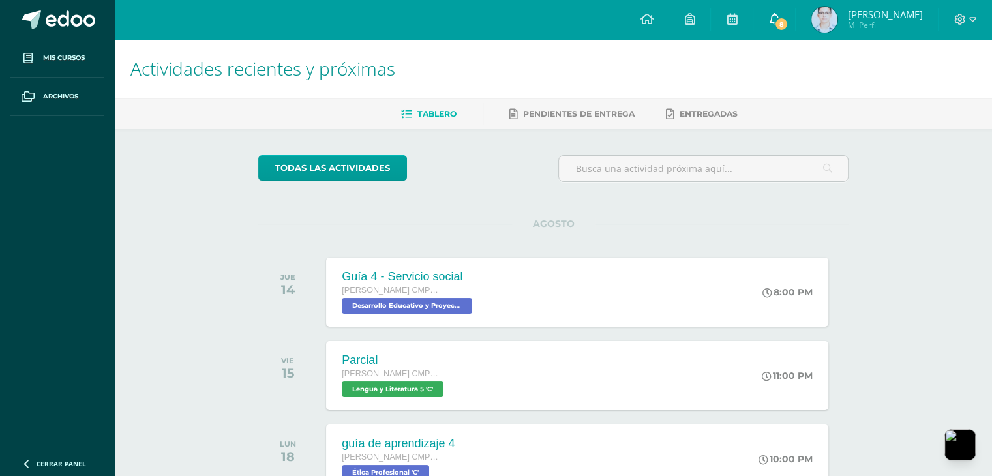
click at [785, 19] on span "8" at bounding box center [781, 24] width 14 height 14
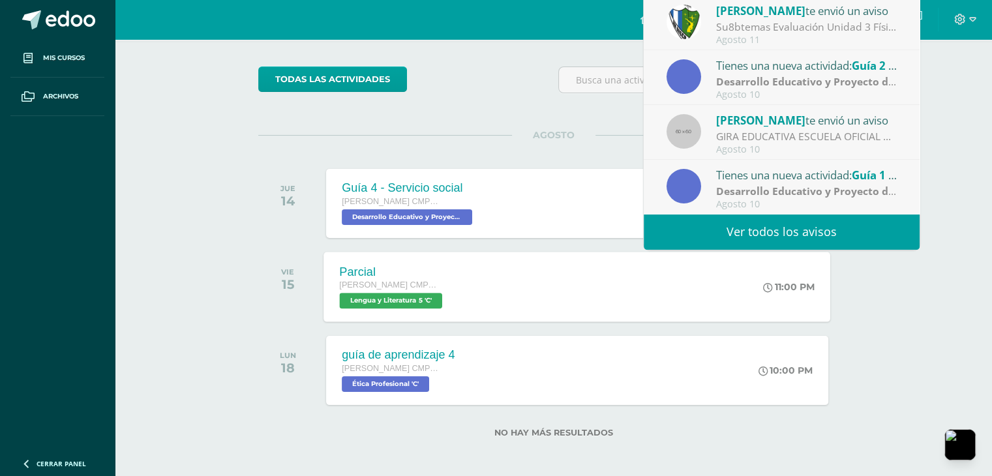
scroll to position [91, 0]
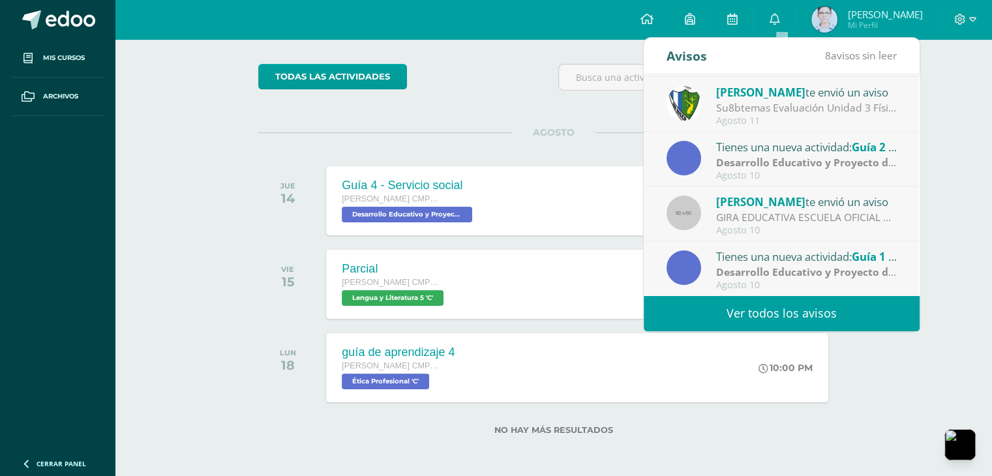
click at [821, 307] on link "Ver todos los avisos" at bounding box center [782, 314] width 276 height 36
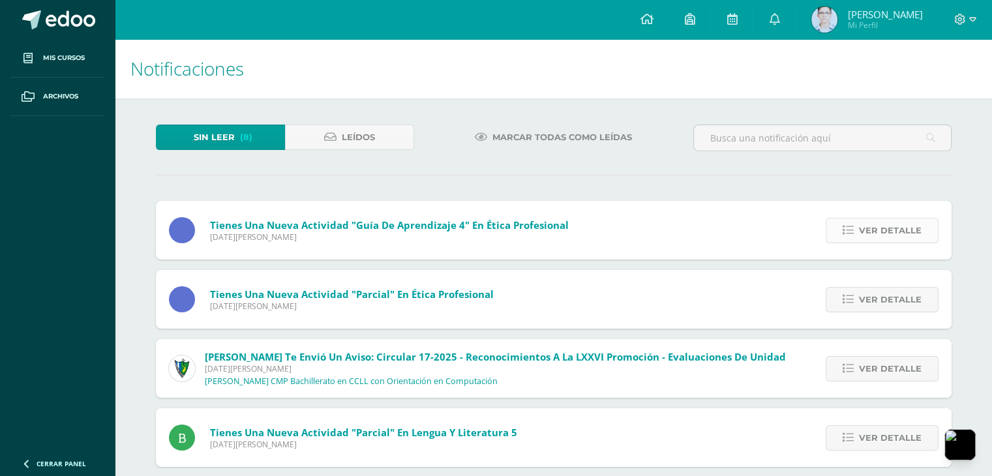
click at [862, 230] on span "Ver detalle" at bounding box center [890, 231] width 63 height 24
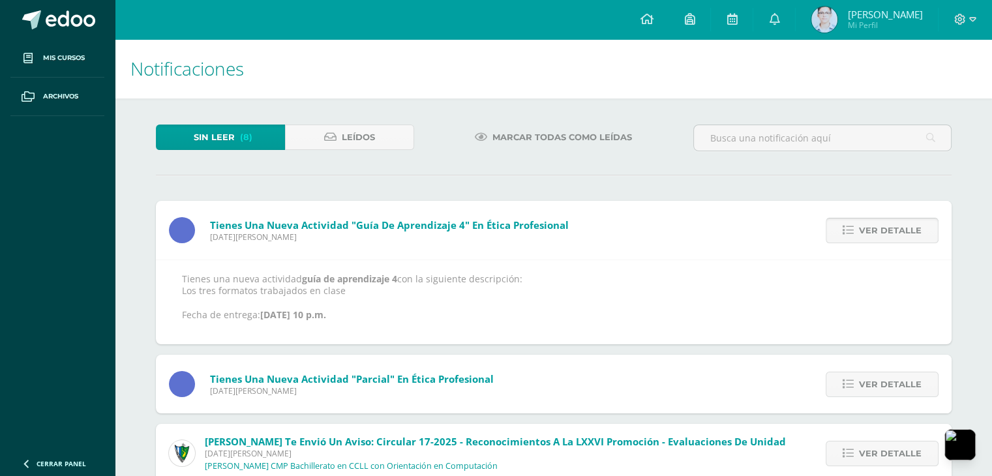
click at [873, 231] on span "Ver detalle" at bounding box center [890, 231] width 63 height 24
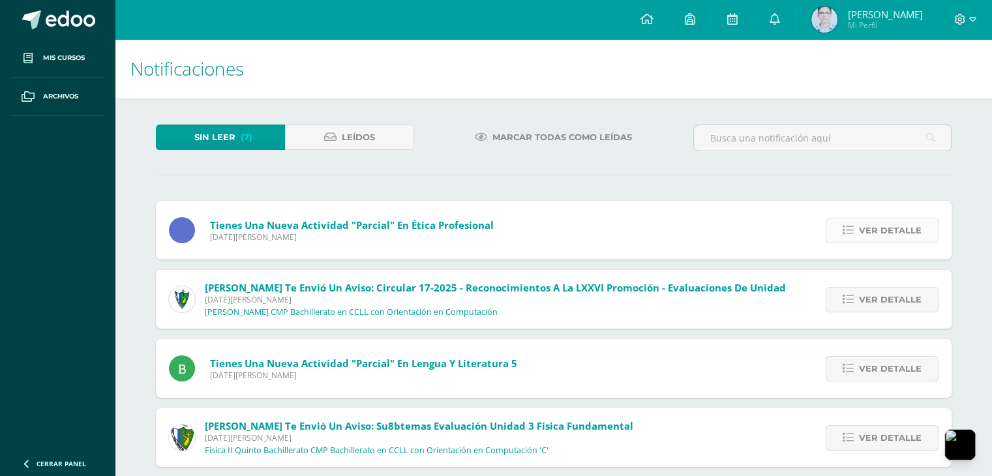
click at [883, 238] on span "Ver detalle" at bounding box center [890, 231] width 63 height 24
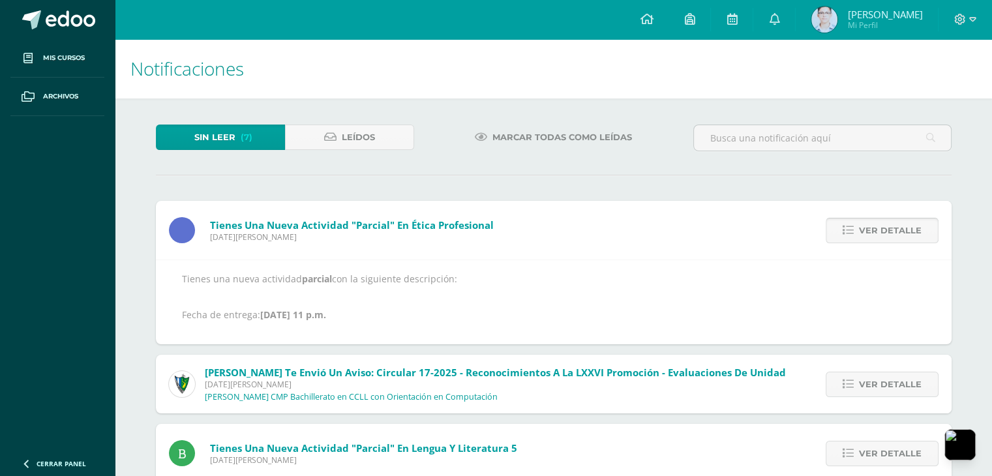
click at [890, 236] on span "Ver detalle" at bounding box center [890, 231] width 63 height 24
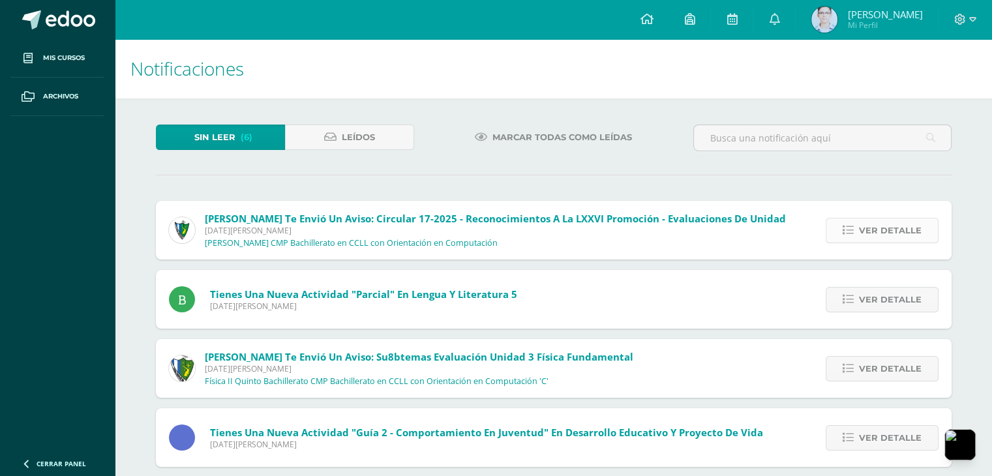
click at [888, 235] on span "Ver detalle" at bounding box center [890, 231] width 63 height 24
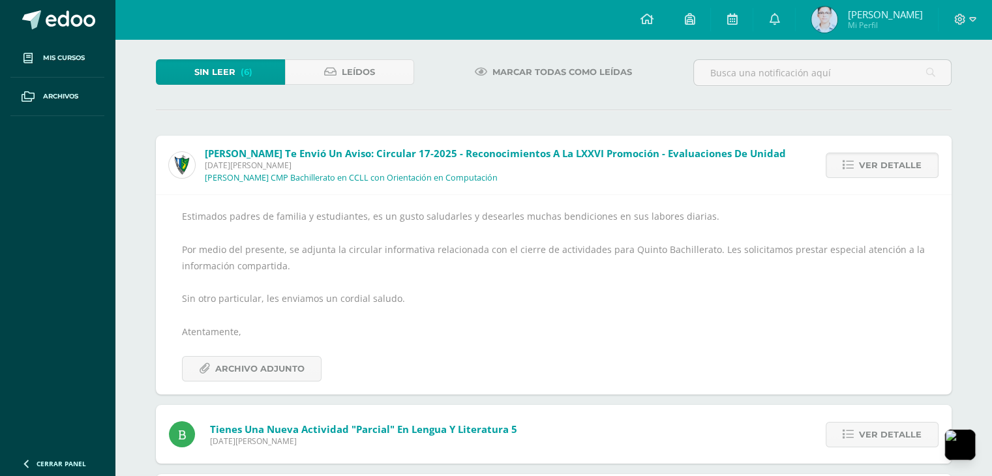
scroll to position [130, 0]
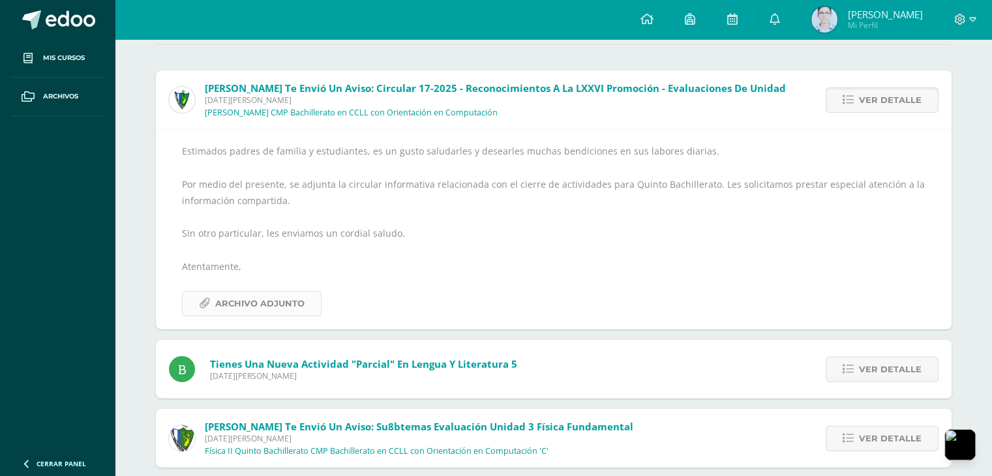
click at [280, 303] on span "Archivo Adjunto" at bounding box center [259, 304] width 89 height 24
